Goal: Check status

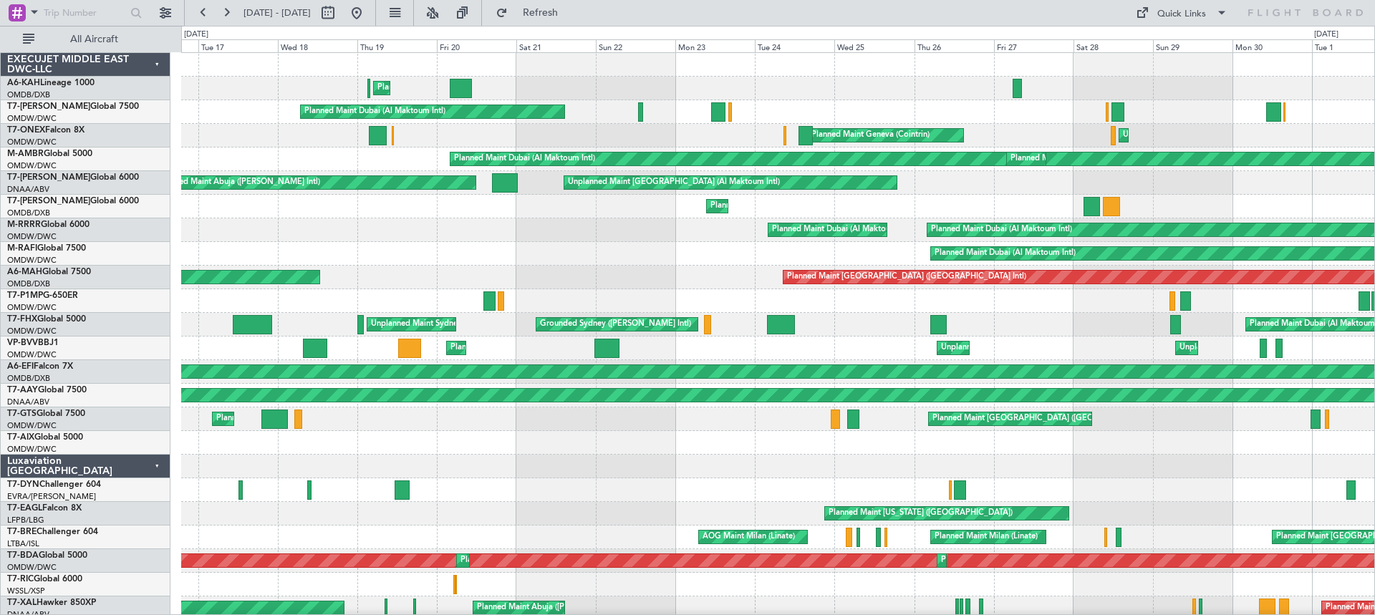
click at [34, 261] on div "Planned Maint Dubai (Al Maktoum Intl) Planned Maint [GEOGRAPHIC_DATA] ([GEOGRAP…" at bounding box center [687, 320] width 1375 height 589
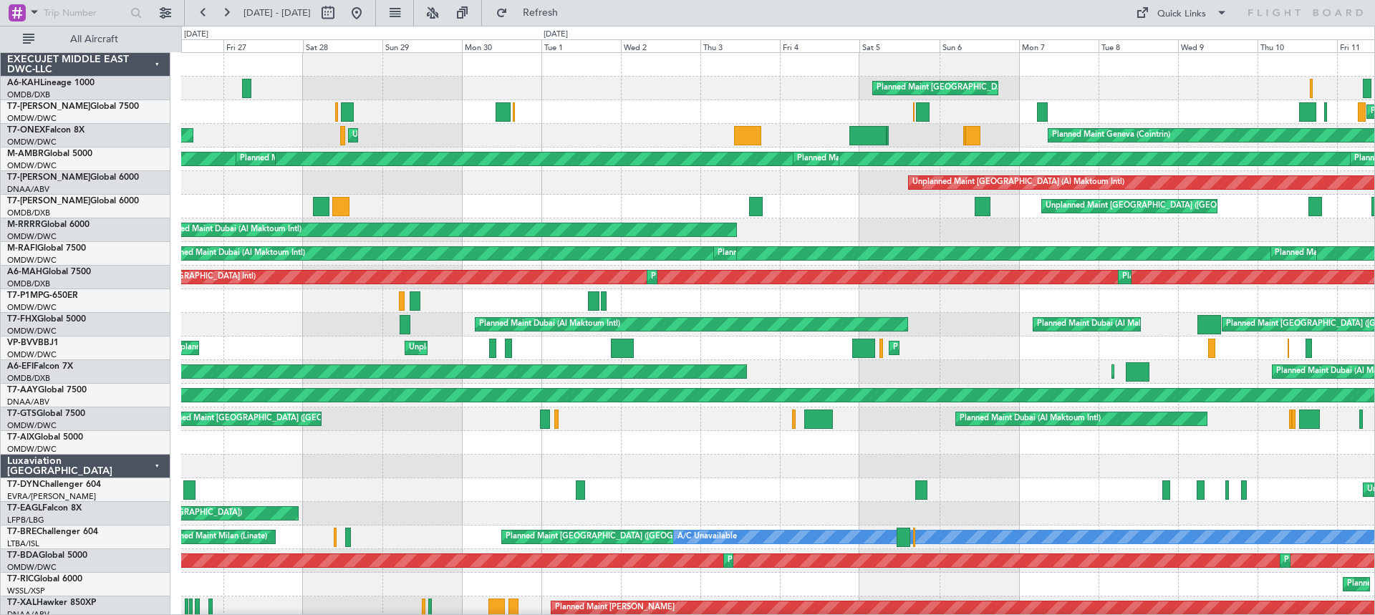
click at [473, 89] on div "Planned Maint [GEOGRAPHIC_DATA] ([GEOGRAPHIC_DATA])" at bounding box center [777, 89] width 1193 height 24
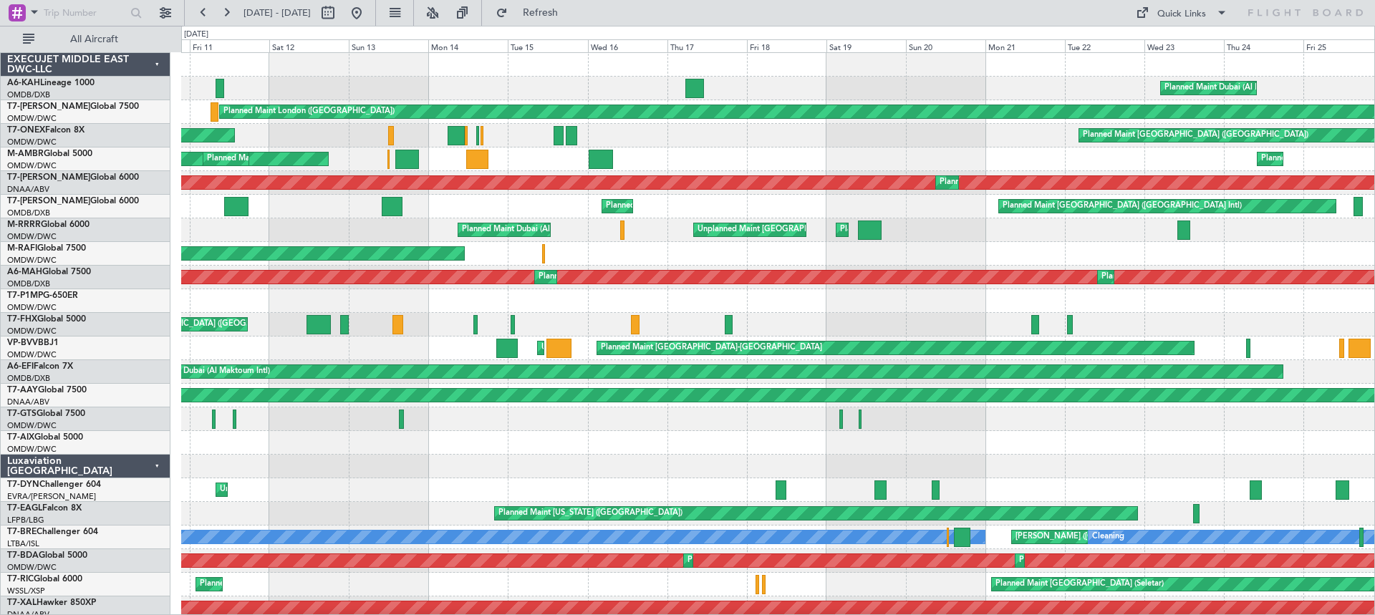
click at [64, 148] on div "Planned Maint Dubai (Al Maktoum Intl) Planned Maint [GEOGRAPHIC_DATA] ([GEOGRAP…" at bounding box center [687, 320] width 1375 height 589
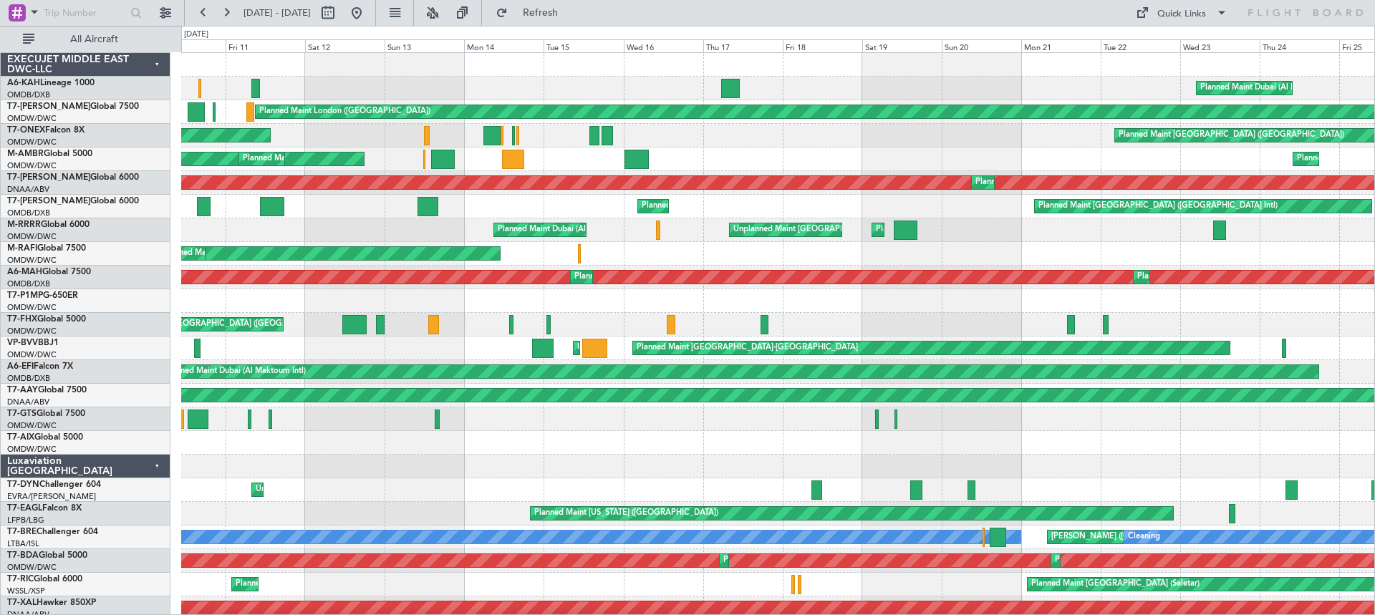
click at [1374, 86] on div "Planned Maint Dubai (Al Maktoum Intl) Planned Maint [GEOGRAPHIC_DATA] ([GEOGRAP…" at bounding box center [687, 320] width 1375 height 589
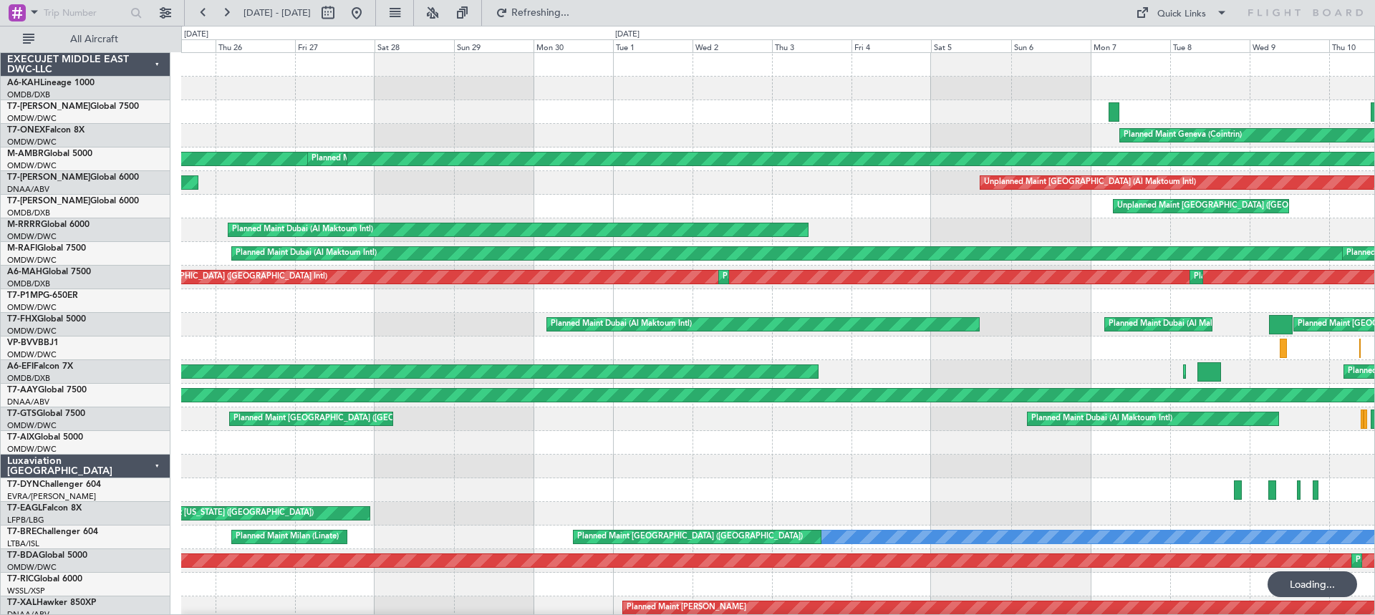
click at [1374, 126] on div "Planned Maint London ([GEOGRAPHIC_DATA]) Planned Maint Geneva ([GEOGRAPHIC_DATA…" at bounding box center [687, 320] width 1375 height 589
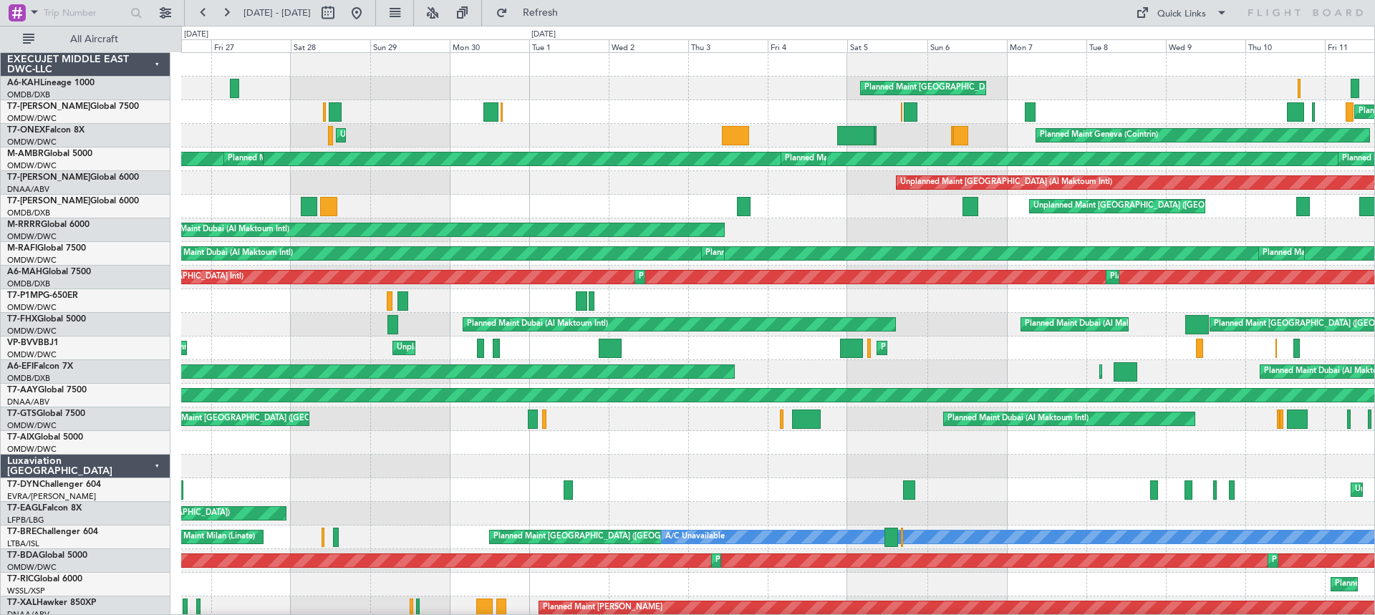
click at [515, 92] on div "Planned Maint [GEOGRAPHIC_DATA] ([GEOGRAPHIC_DATA])" at bounding box center [777, 89] width 1193 height 24
